Goal: Task Accomplishment & Management: Manage account settings

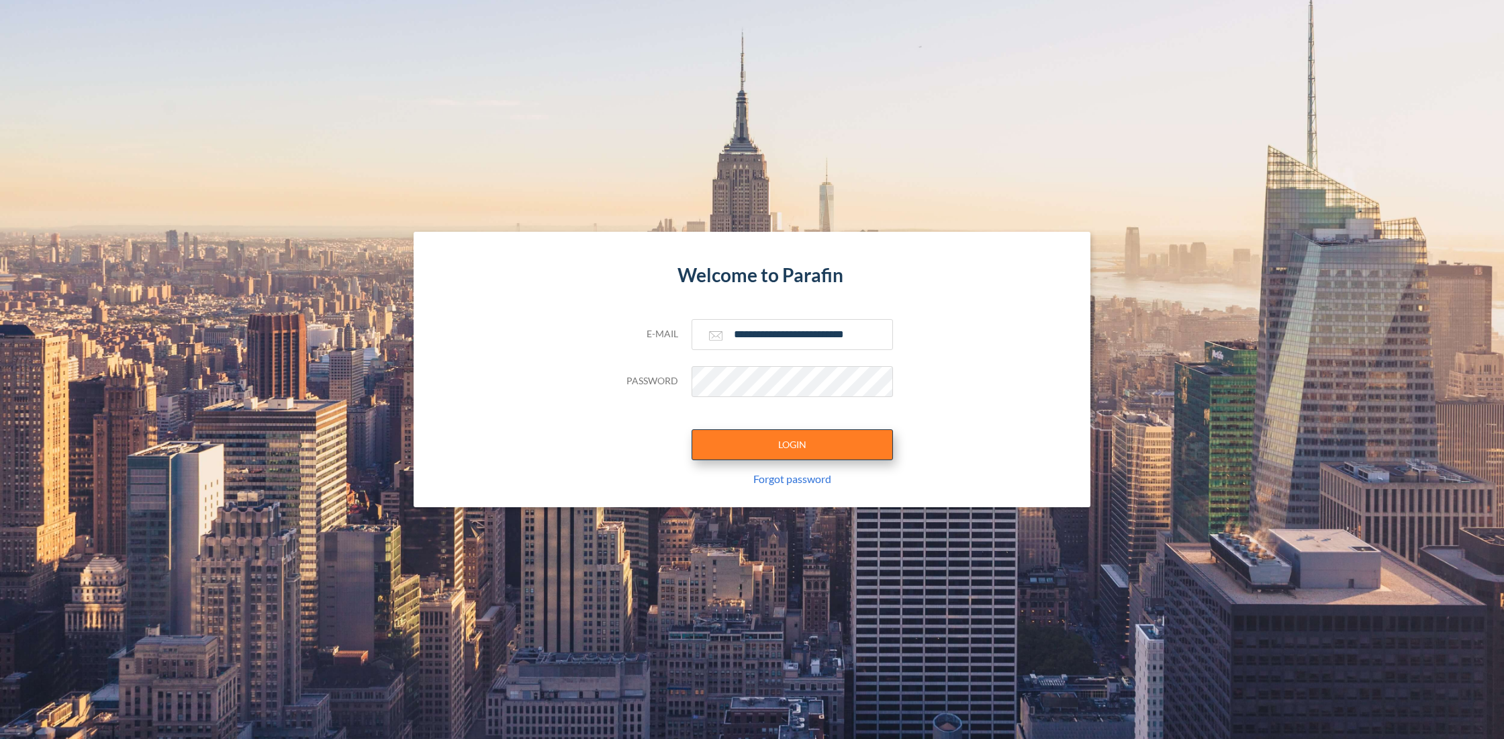
click at [770, 458] on button "LOGIN" at bounding box center [792, 444] width 201 height 31
type input "**********"
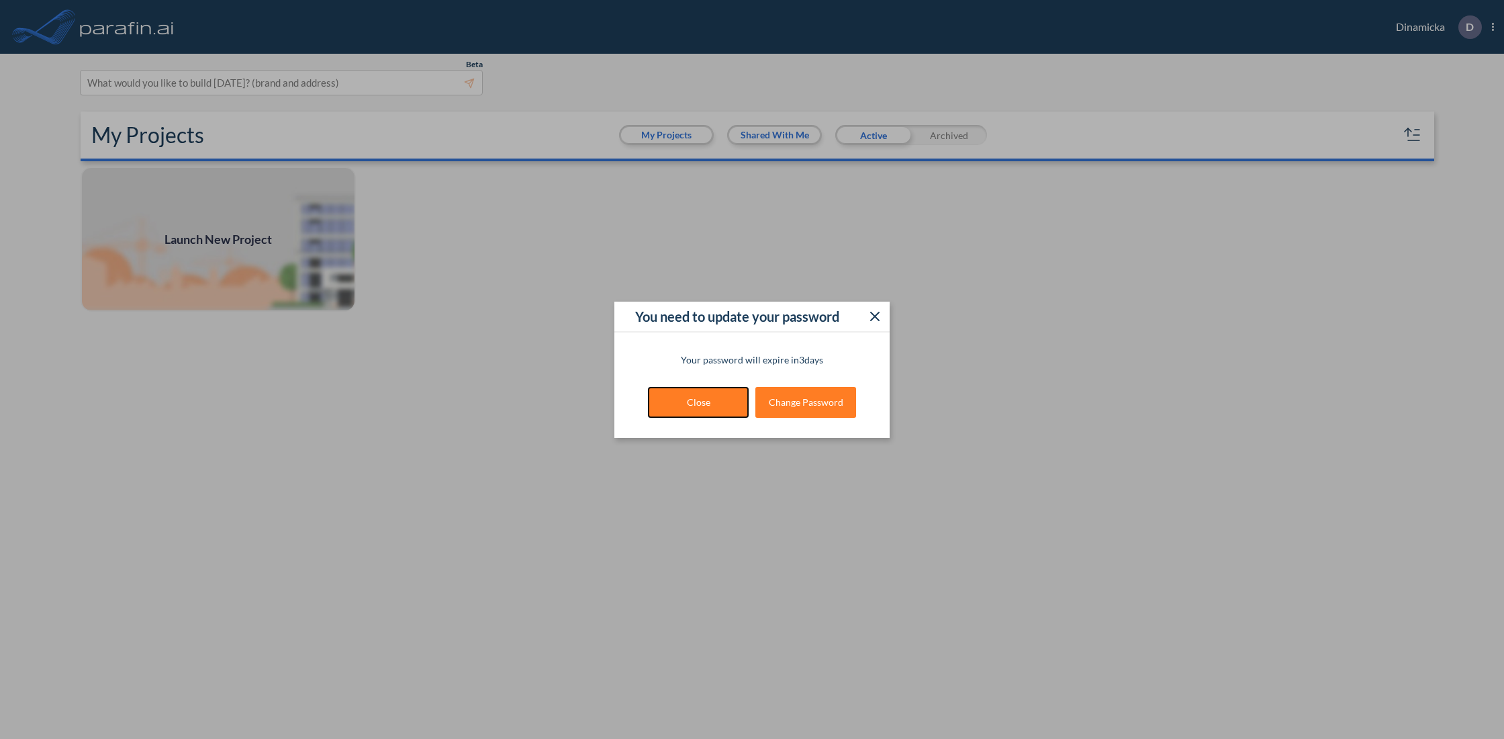
click at [694, 407] on button "Close" at bounding box center [698, 402] width 101 height 31
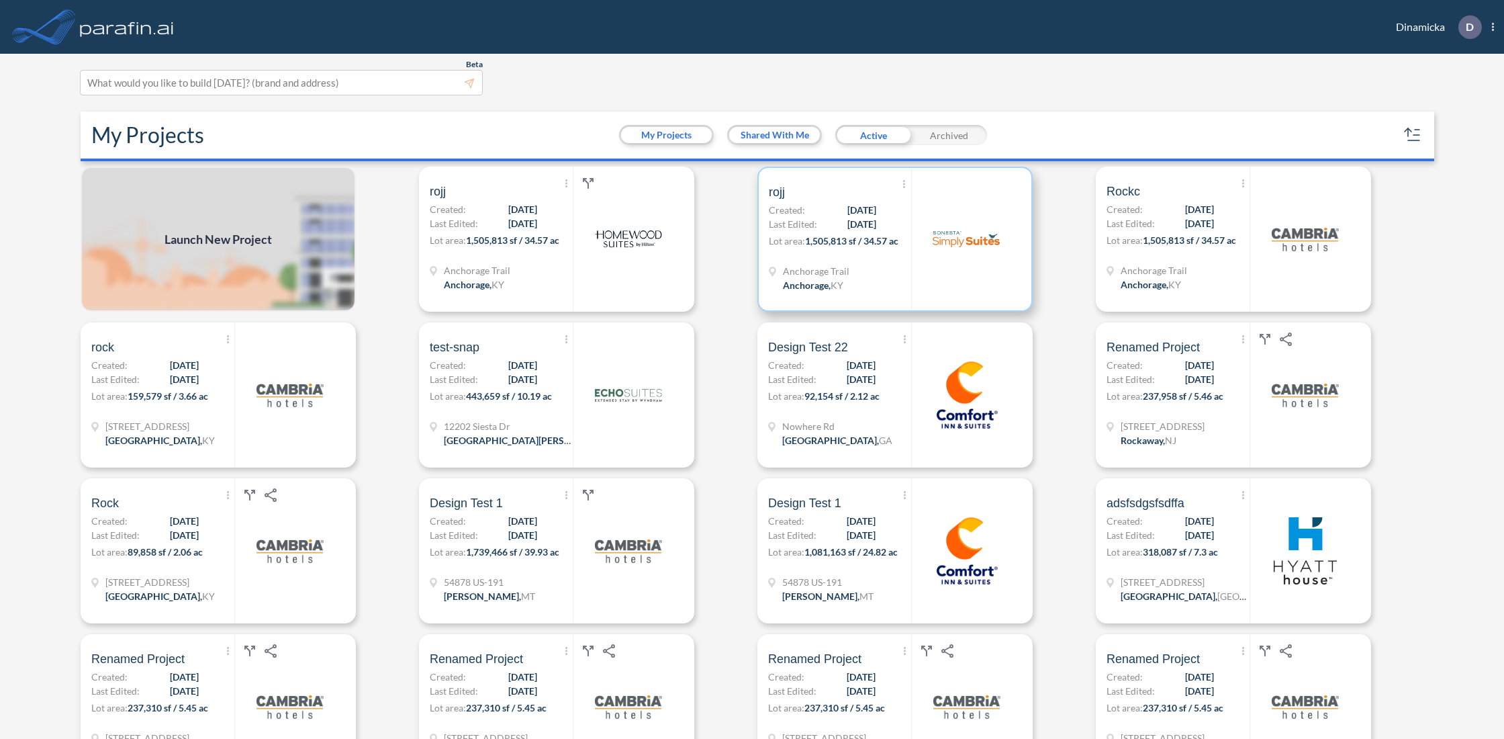
click at [893, 281] on div "Anchorage Trail Anchorage , [GEOGRAPHIC_DATA]" at bounding box center [840, 280] width 142 height 32
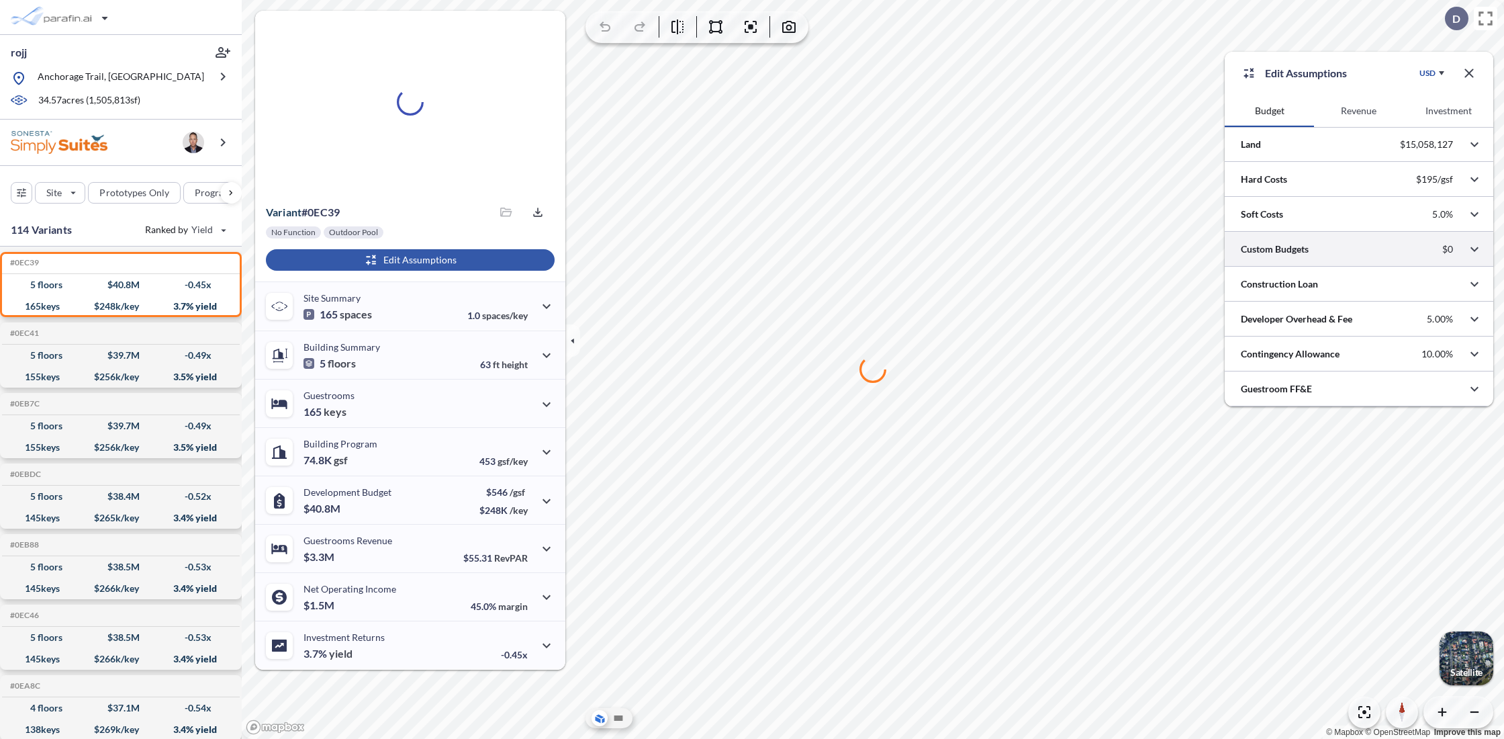
click at [1337, 250] on div at bounding box center [1359, 249] width 269 height 34
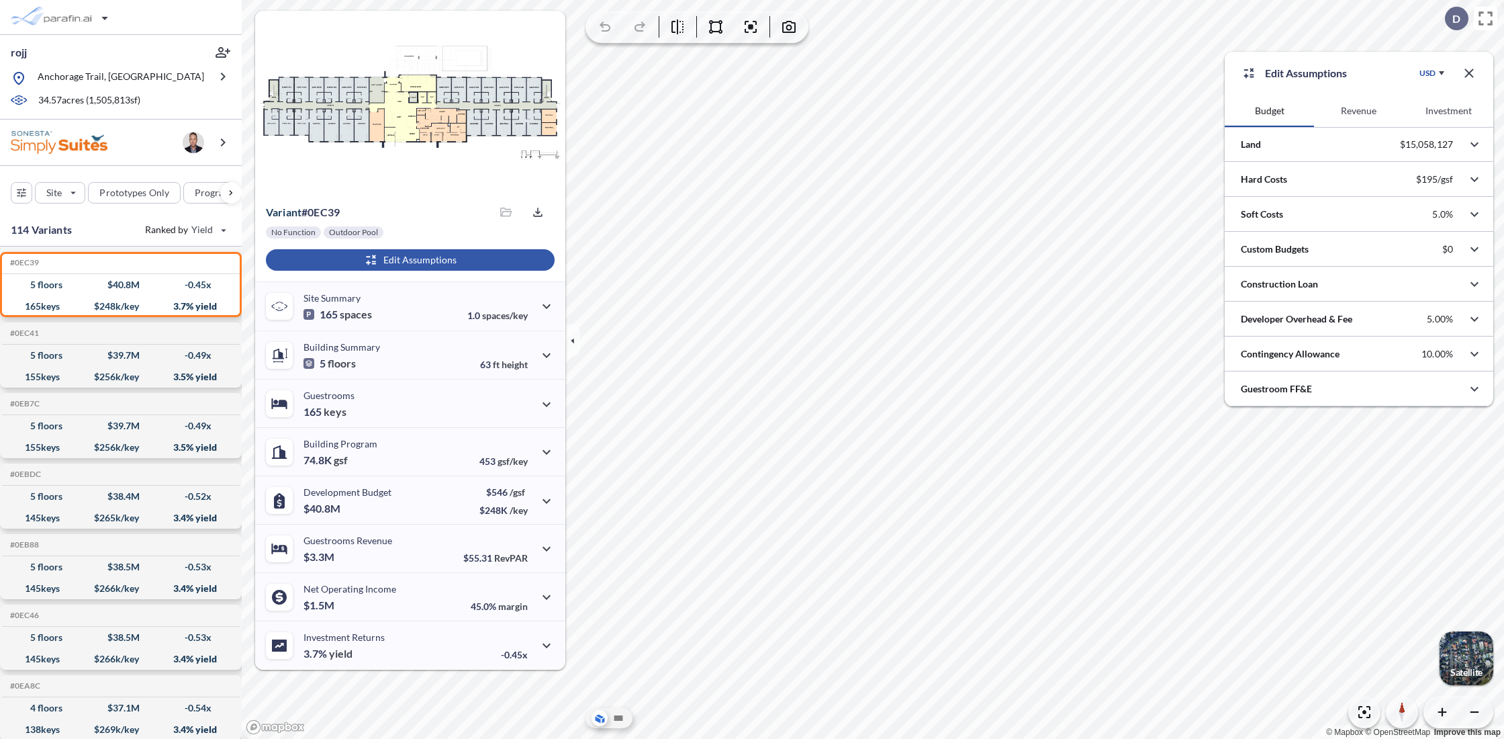
click at [1354, 107] on button "Revenue" at bounding box center [1358, 111] width 89 height 32
click at [1354, 109] on button "Revenue" at bounding box center [1358, 111] width 89 height 32
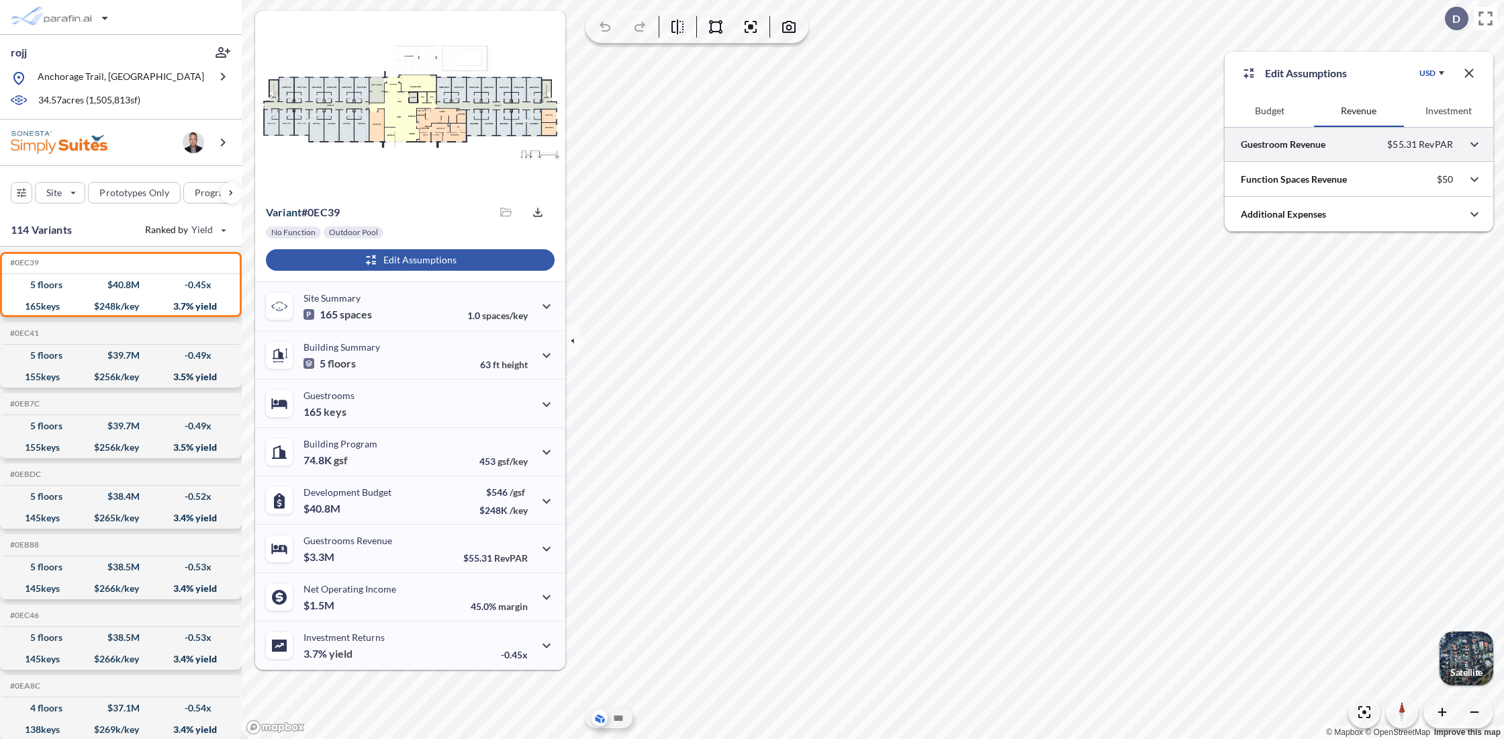
click at [1352, 148] on div at bounding box center [1359, 144] width 269 height 34
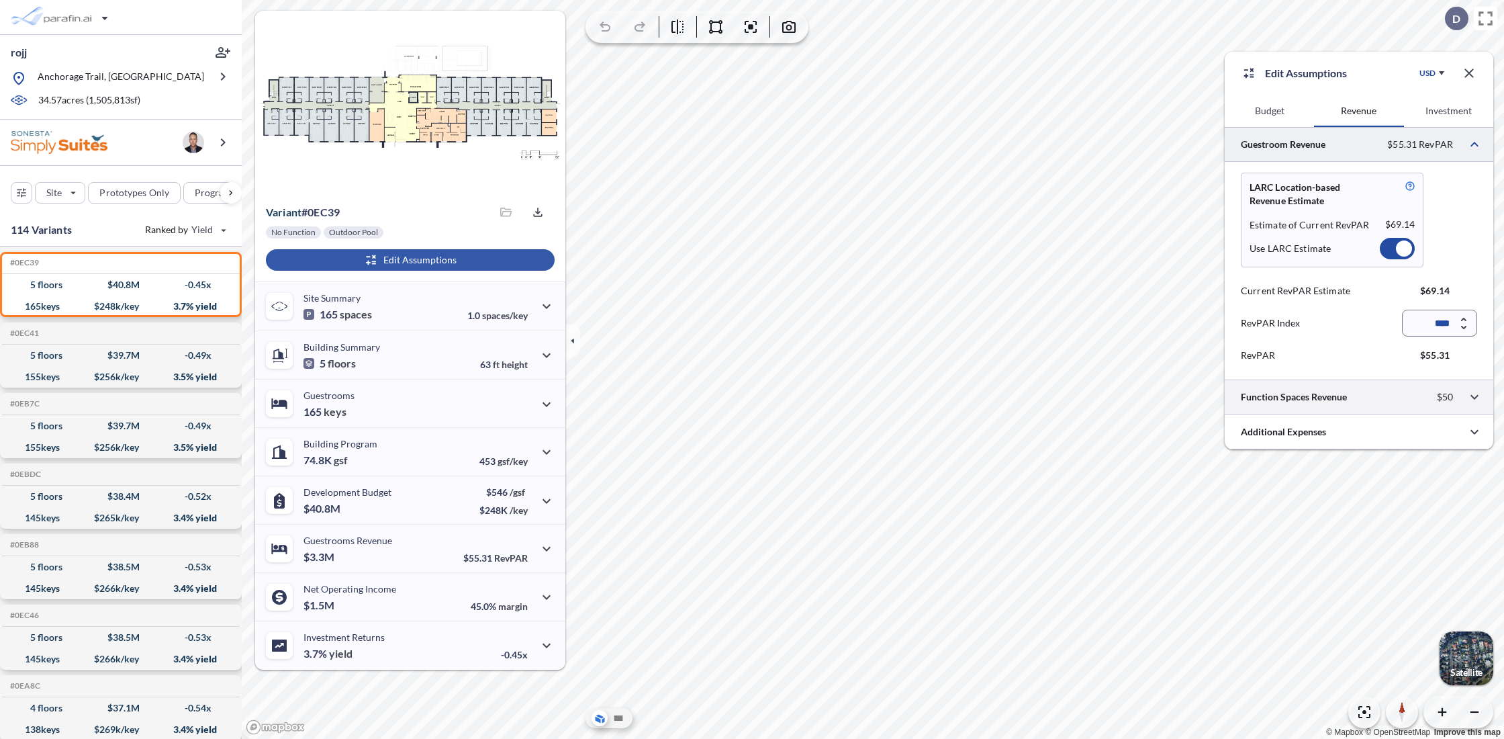
click at [1350, 401] on div at bounding box center [1359, 396] width 269 height 34
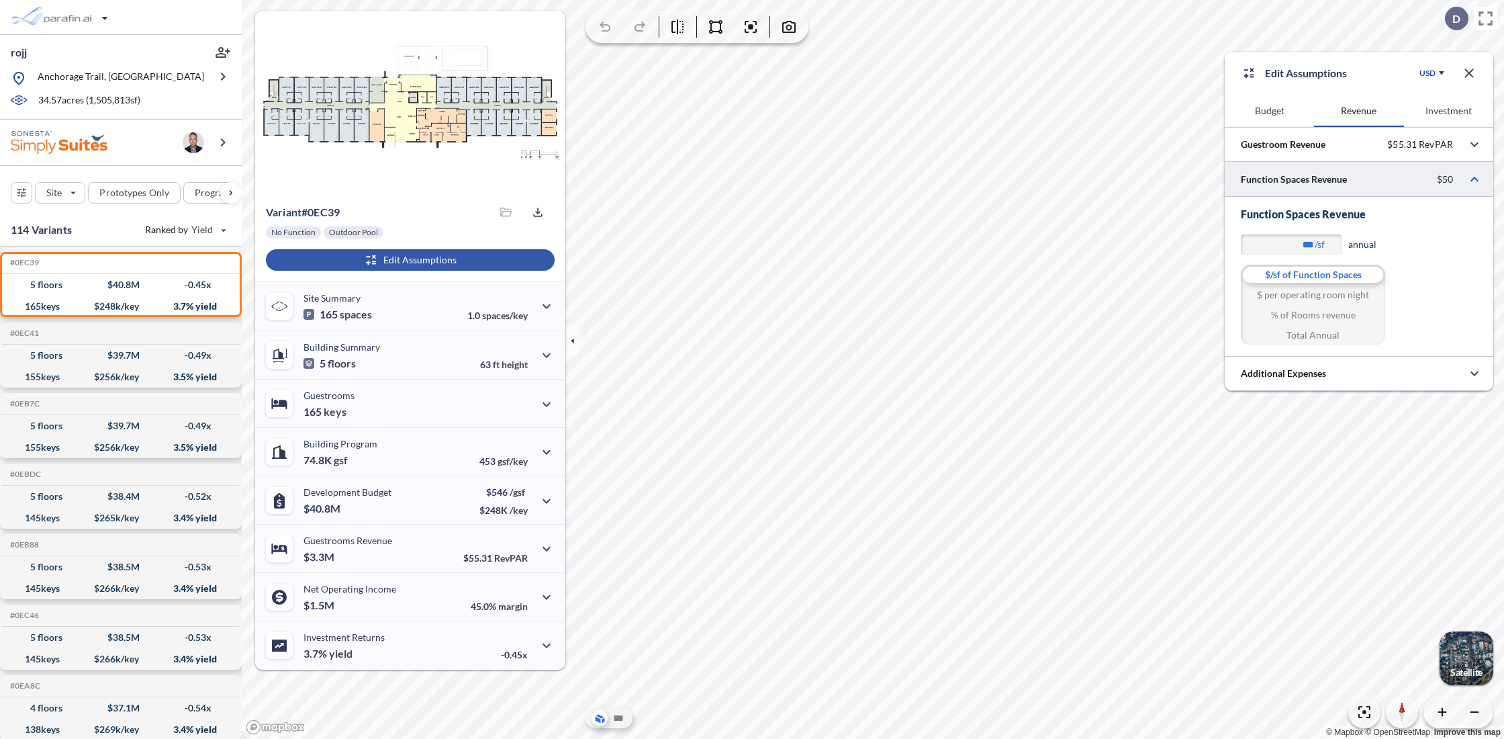
click at [1374, 184] on div at bounding box center [1359, 179] width 269 height 34
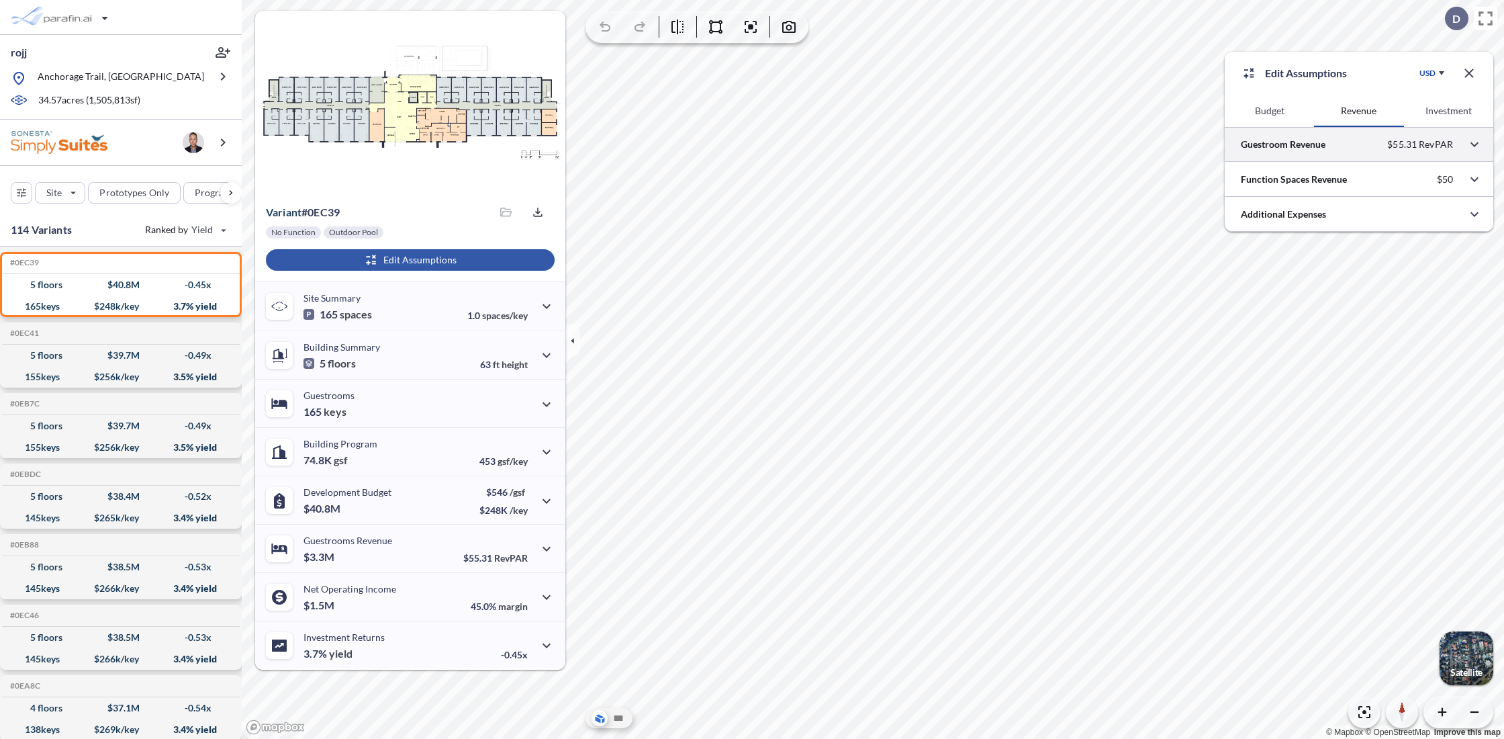
click at [1376, 142] on div at bounding box center [1359, 144] width 269 height 34
